Goal: Navigation & Orientation: Find specific page/section

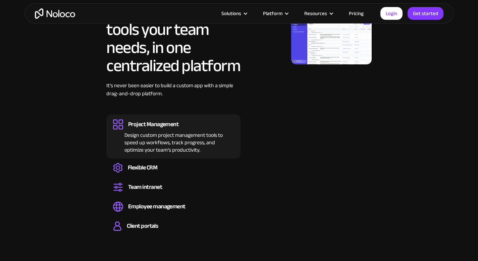
scroll to position [712, 0]
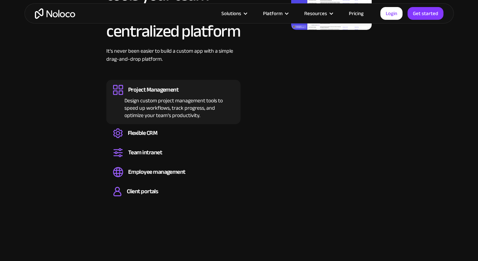
click at [357, 12] on link "Pricing" at bounding box center [356, 13] width 32 height 9
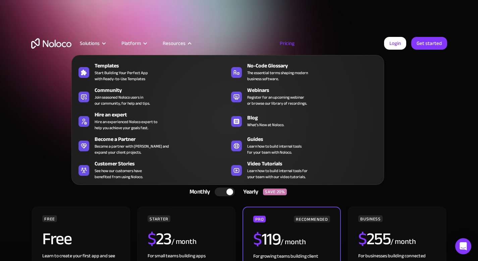
click at [176, 46] on nav "Templates Start Building Your Perfect App with Ready-to-Use Templates No-Code G…" at bounding box center [227, 115] width 312 height 139
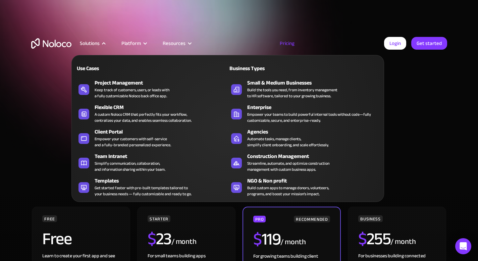
click at [91, 41] on div "Solutions" at bounding box center [90, 43] width 20 height 9
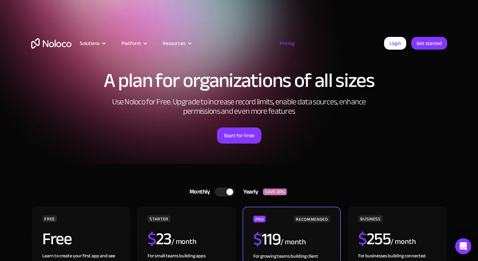
click at [91, 41] on div "Solutions" at bounding box center [90, 43] width 20 height 9
click at [56, 45] on img "home" at bounding box center [51, 43] width 40 height 10
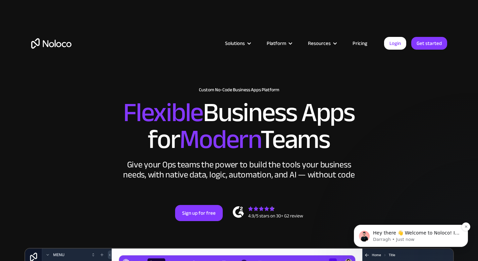
click at [399, 228] on div "Hey there 👋 Welcome to Noloco! If you have any questions, just reply to this me…" at bounding box center [411, 236] width 114 height 22
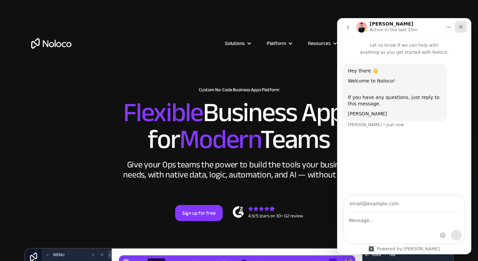
click at [464, 27] on div "Close" at bounding box center [460, 27] width 12 height 12
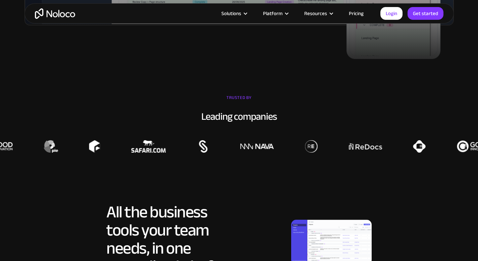
scroll to position [575, 0]
